Goal: Register for event/course

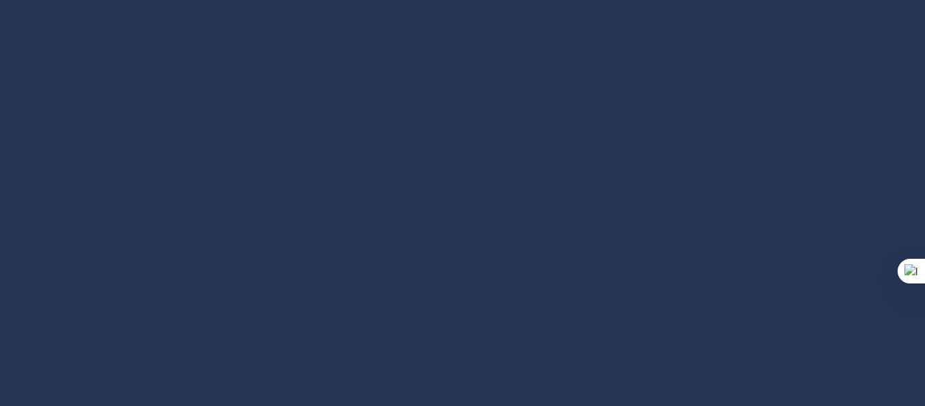
scroll to position [231, 0]
click at [490, 278] on div at bounding box center [462, 148] width 793 height 446
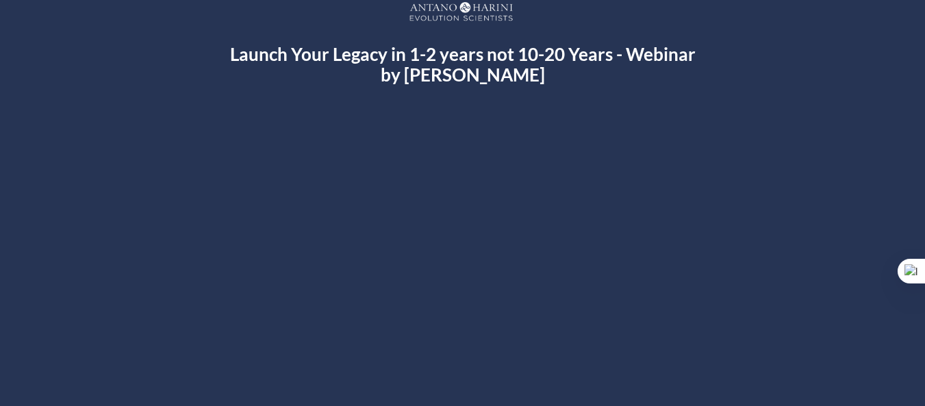
scroll to position [0, 0]
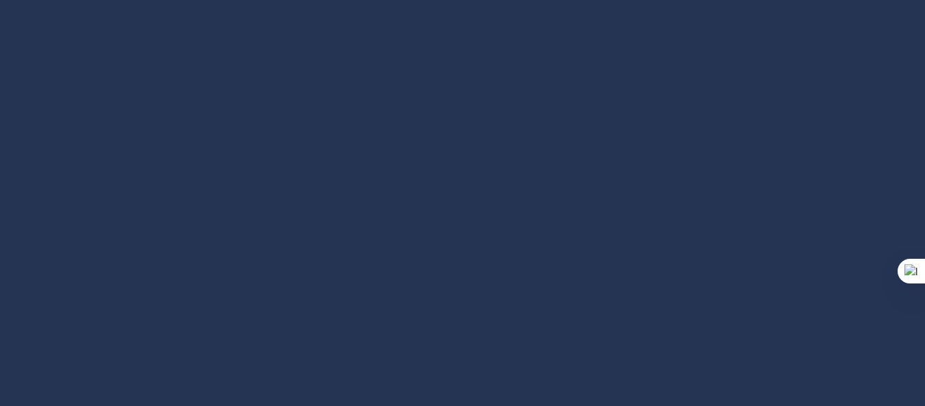
scroll to position [214, 0]
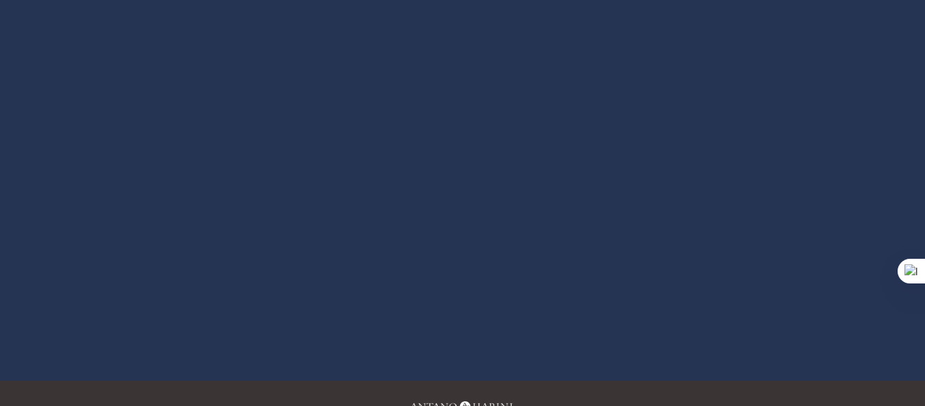
scroll to position [196, 0]
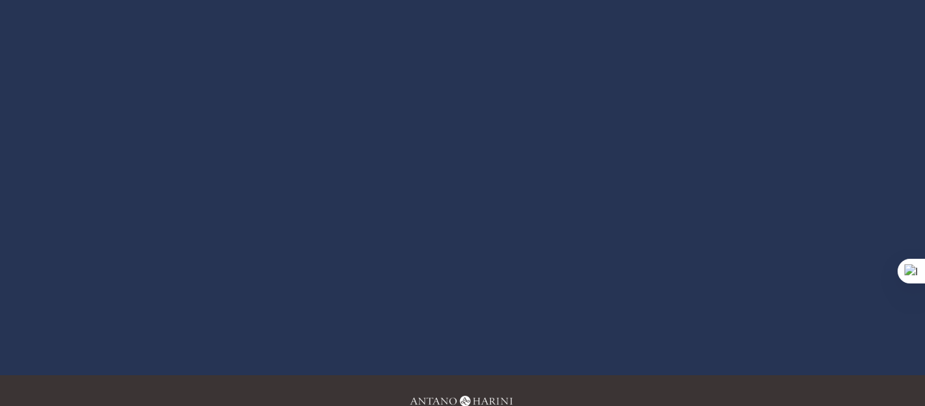
click at [288, 288] on div at bounding box center [462, 97] width 793 height 446
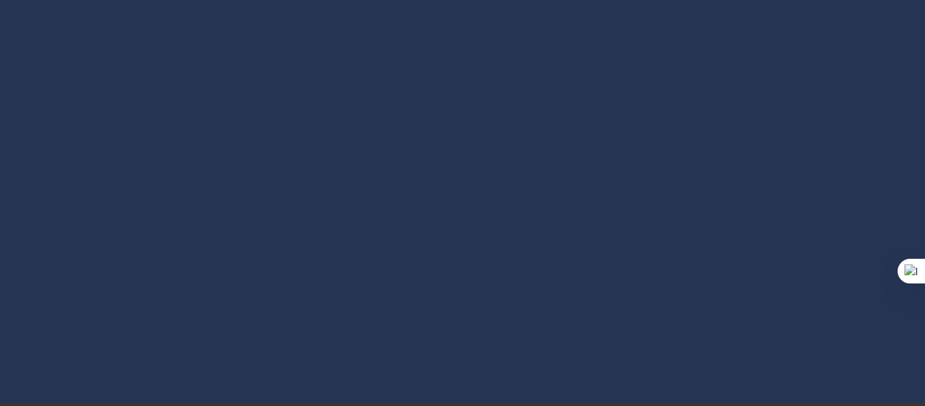
scroll to position [255, 0]
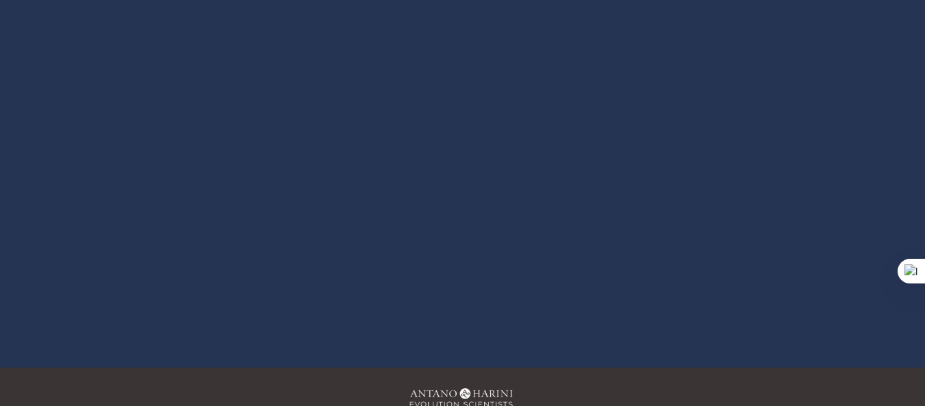
scroll to position [270, 0]
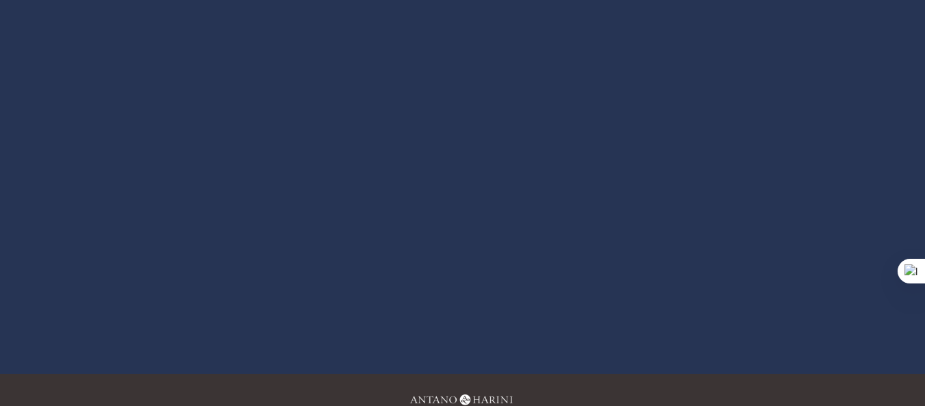
click at [459, 106] on div at bounding box center [462, 103] width 793 height 446
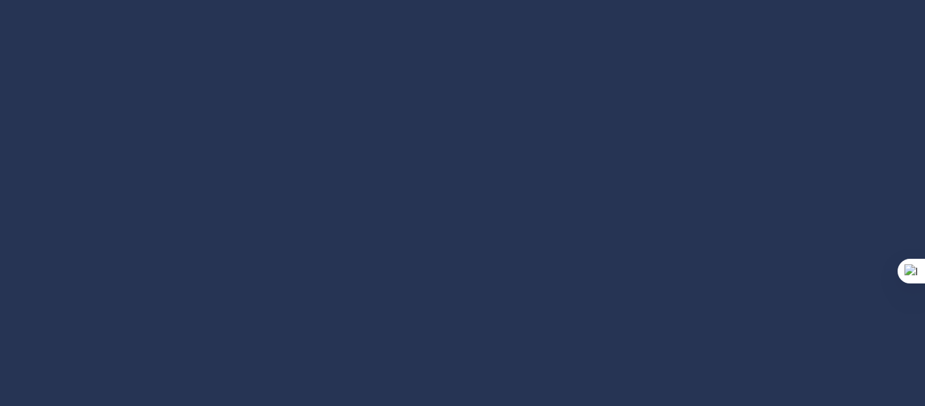
scroll to position [126, 0]
click at [465, 264] on div at bounding box center [462, 267] width 793 height 446
